Goal: Transaction & Acquisition: Purchase product/service

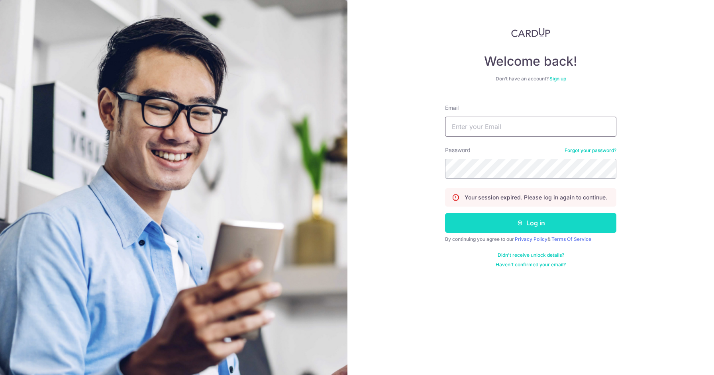
type input "[EMAIL_ADDRESS][DOMAIN_NAME]"
click at [534, 229] on button "Log in" at bounding box center [530, 223] width 171 height 20
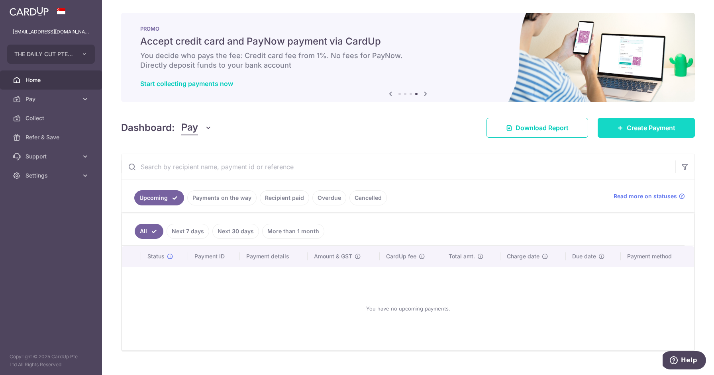
click at [635, 131] on span "Create Payment" at bounding box center [651, 128] width 49 height 10
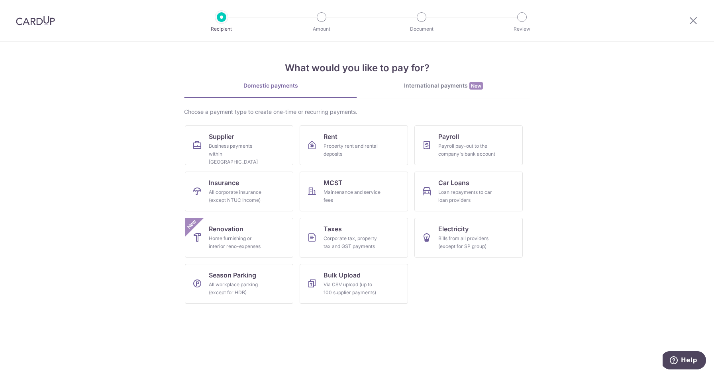
click at [424, 81] on div "What would you like to pay for? Domestic payments International payments New Ch…" at bounding box center [357, 176] width 346 height 269
click at [424, 84] on div "International payments New" at bounding box center [443, 86] width 173 height 8
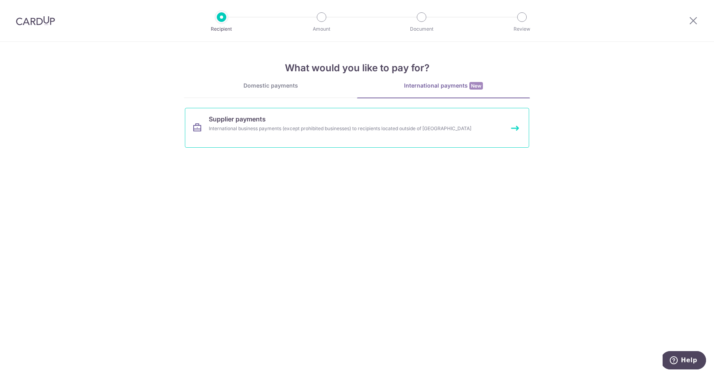
click at [455, 124] on link "Supplier payments International business payments (except prohibited businesses…" at bounding box center [357, 128] width 344 height 40
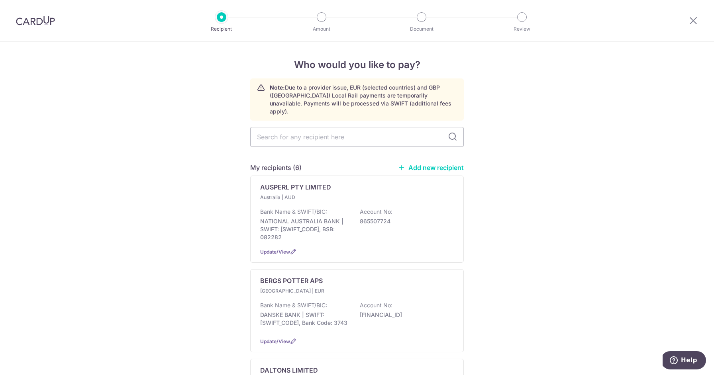
scroll to position [200, 0]
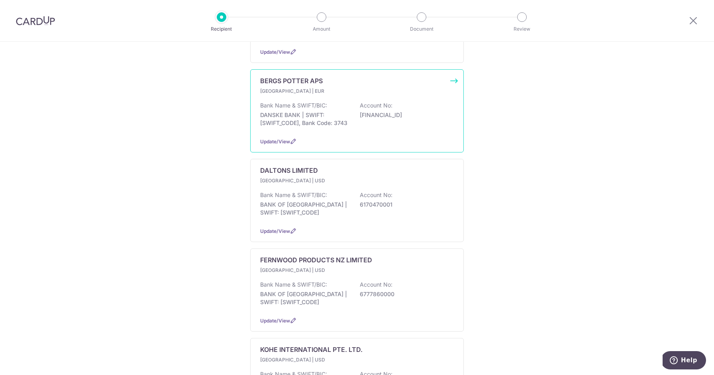
click at [392, 118] on div "Bank Name & SWIFT/BIC: DANSKE BANK | SWIFT: DABADKKKXXX, Bank Code: 3743 Accoun…" at bounding box center [357, 116] width 194 height 29
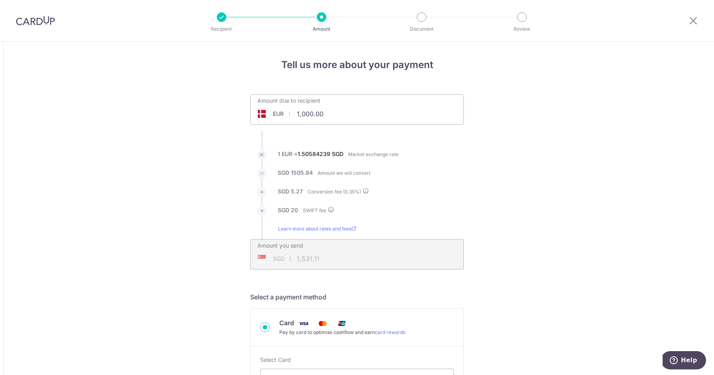
click at [352, 115] on div "Amount due to recipient EUR 1,000.00 1000" at bounding box center [357, 109] width 214 height 30
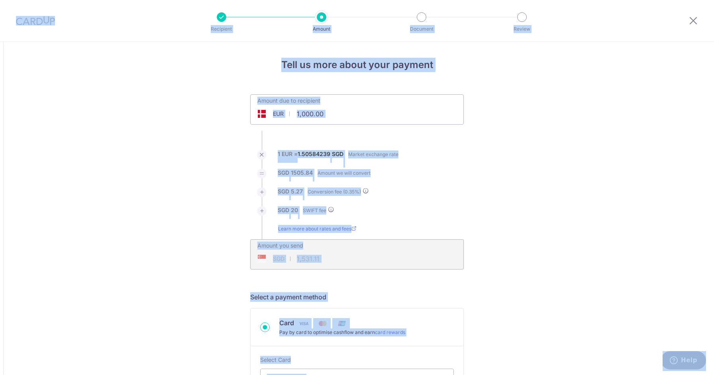
click at [314, 115] on input "1,000.00" at bounding box center [312, 114] width 123 height 18
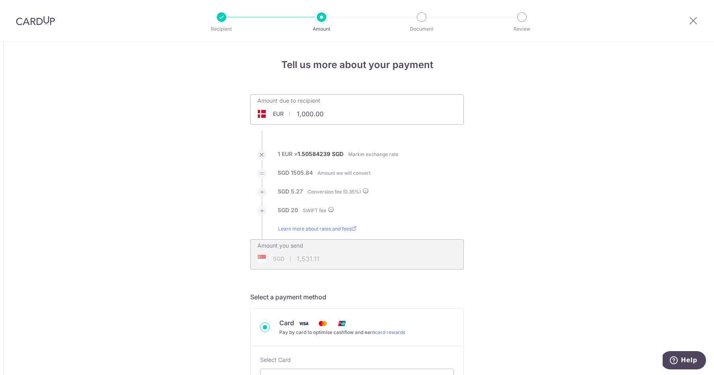
click at [314, 115] on input "1,000.00" at bounding box center [312, 114] width 123 height 18
paste input "40254.72"
type input "40,254.72"
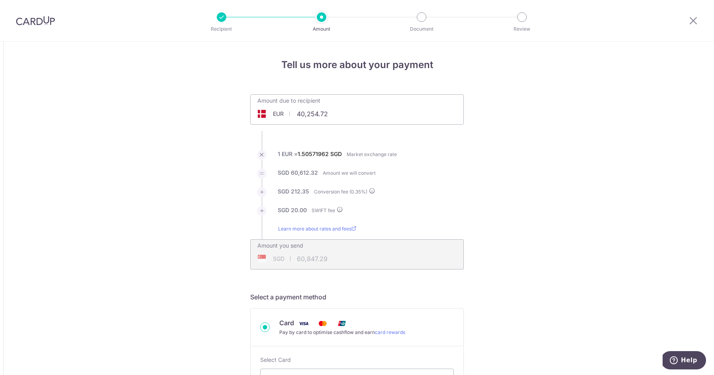
type input "60,847.29"
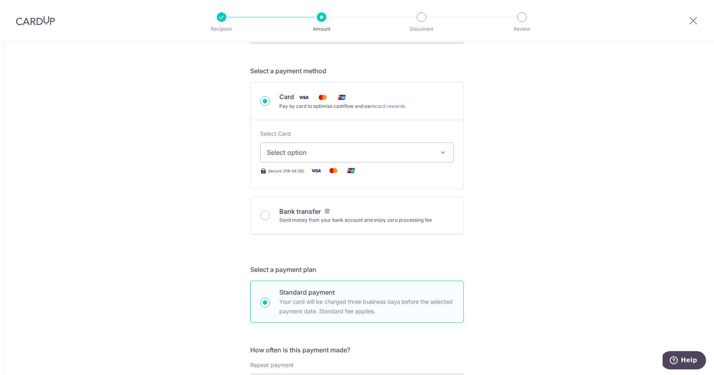
scroll to position [376, 0]
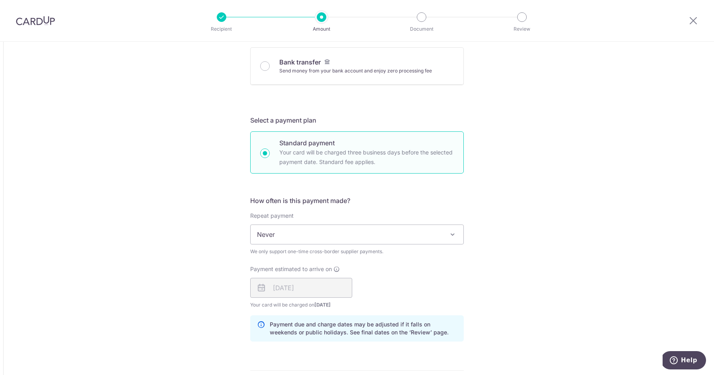
click at [541, 313] on div "Tell us more about your payment Amount due to recipient EUR 40,254.72 40254.72 …" at bounding box center [357, 212] width 714 height 1093
click at [550, 275] on div "Tell us more about your payment Amount due to recipient EUR 40,254.72 40254.72 …" at bounding box center [357, 212] width 714 height 1093
click at [532, 229] on div "Tell us more about your payment Amount due to recipient EUR 40,254.72 40254.72 …" at bounding box center [357, 212] width 714 height 1093
click at [503, 277] on div "Tell us more about your payment Amount due to recipient EUR 40,254.72 40254.72 …" at bounding box center [357, 212] width 714 height 1093
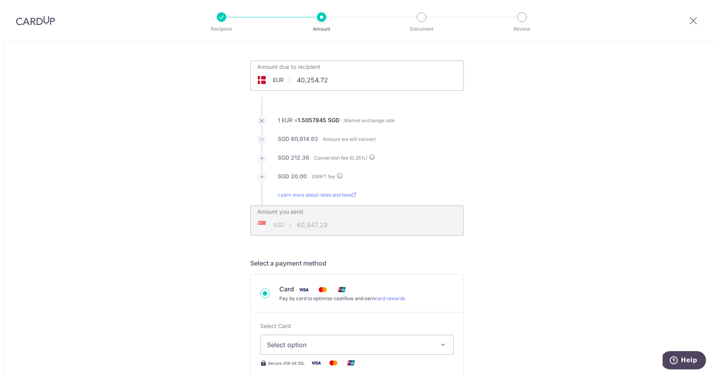
scroll to position [0, 0]
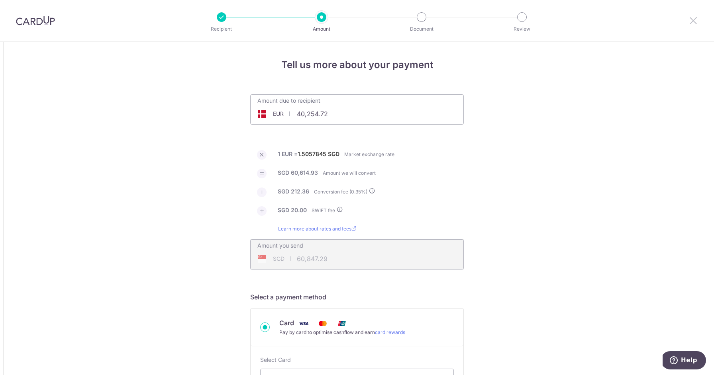
click at [689, 21] on icon at bounding box center [693, 21] width 10 height 10
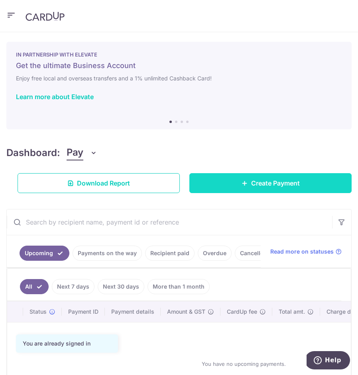
click at [241, 188] on link "Create Payment" at bounding box center [270, 183] width 162 height 20
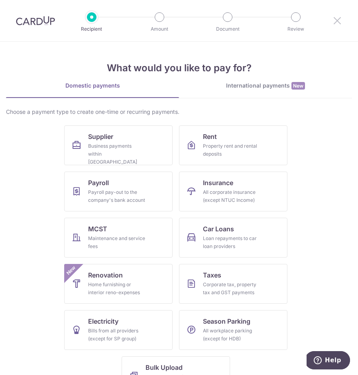
drag, startPoint x: 344, startPoint y: 22, endPoint x: 340, endPoint y: 22, distance: 4.4
click at [341, 22] on div at bounding box center [336, 20] width 41 height 41
click at [337, 22] on icon at bounding box center [337, 21] width 10 height 10
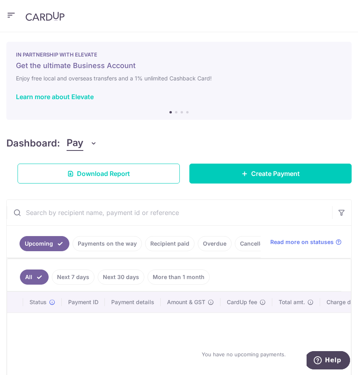
click at [169, 245] on link "Recipient paid" at bounding box center [169, 243] width 49 height 15
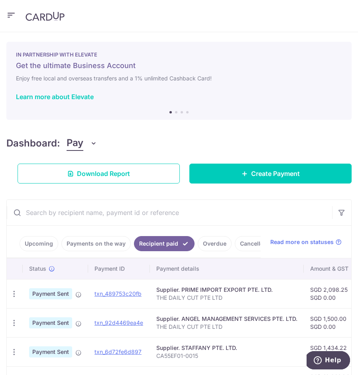
click at [150, 214] on input "text" at bounding box center [169, 212] width 325 height 25
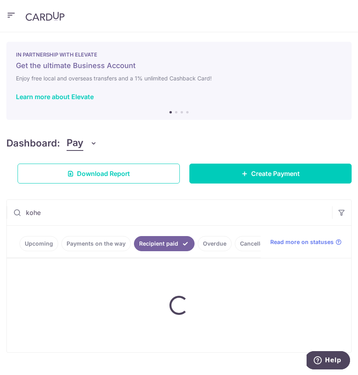
type input "kohe"
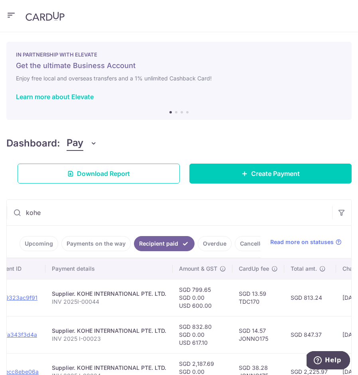
scroll to position [0, 206]
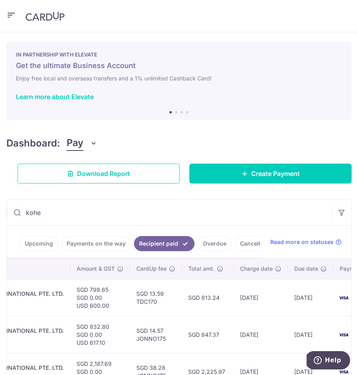
click at [206, 300] on td "SGD 813.24" at bounding box center [208, 297] width 52 height 37
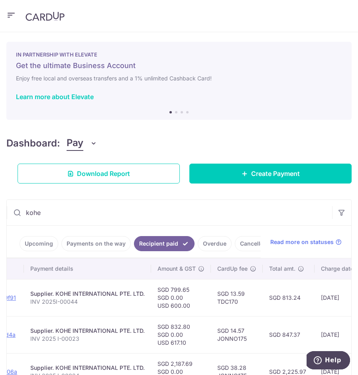
scroll to position [0, 123]
copy td "813.24"
drag, startPoint x: 56, startPoint y: 294, endPoint x: 120, endPoint y: 296, distance: 63.8
click at [118, 296] on div "Supplier. KOHE INTERNATIONAL PTE. LTD." at bounding box center [89, 294] width 114 height 8
copy div "KOHE INTERNATIONAL"
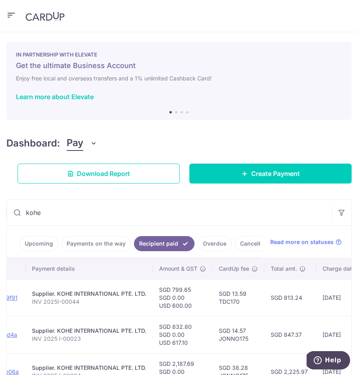
click at [249, 215] on input "kohe" at bounding box center [169, 212] width 325 height 25
